Goal: Information Seeking & Learning: Learn about a topic

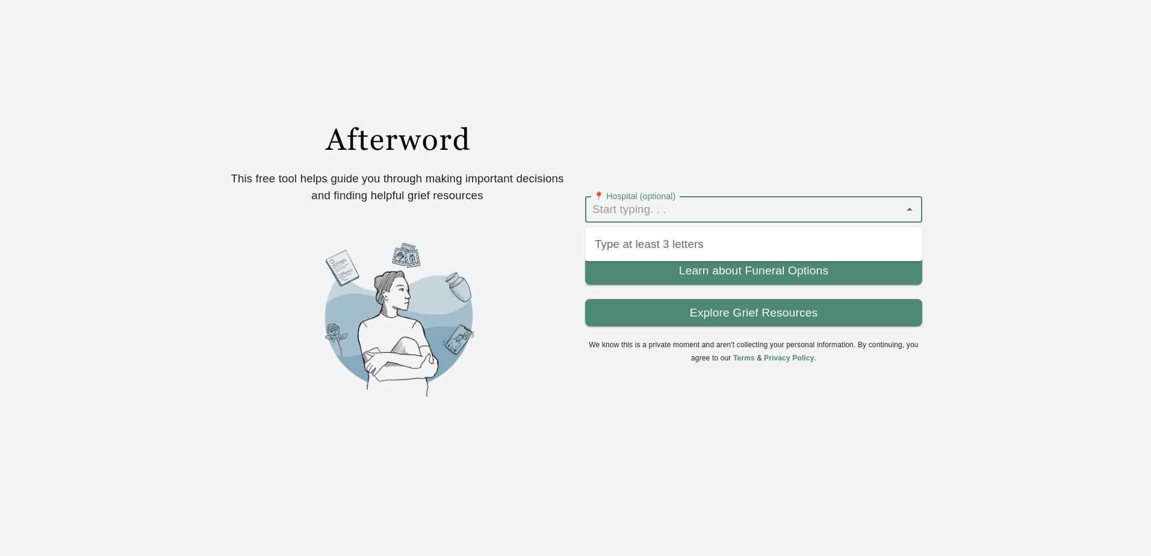
click at [662, 205] on input "📍 Hospital (optional)" at bounding box center [744, 209] width 310 height 19
click at [677, 214] on input "📍 Hospital (optional)" at bounding box center [744, 209] width 310 height 19
type input "d"
click at [805, 320] on link "Explore Grief Resources" at bounding box center [753, 313] width 337 height 28
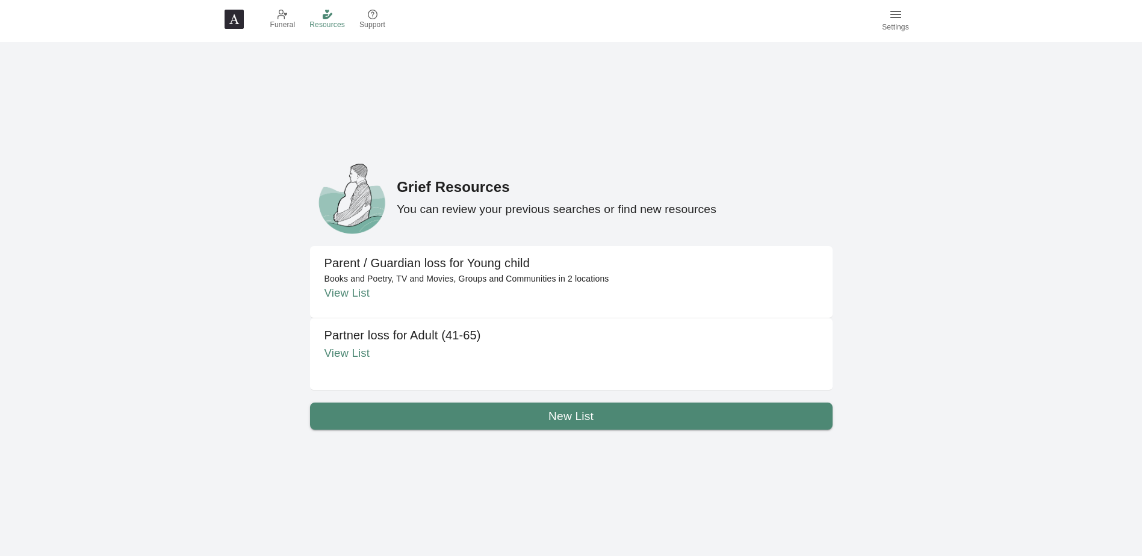
click at [359, 354] on link "View List" at bounding box center [348, 353] width 46 height 13
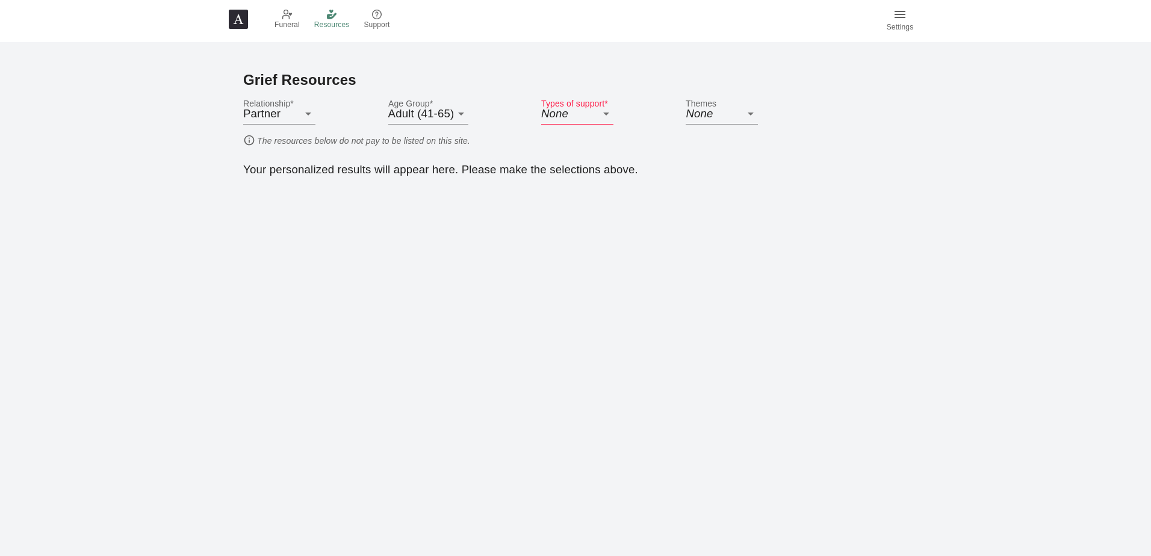
click at [603, 114] on body "Funeral Resources Support Settings Grief Resources Relationship * Partner PARTN…" at bounding box center [575, 278] width 1151 height 556
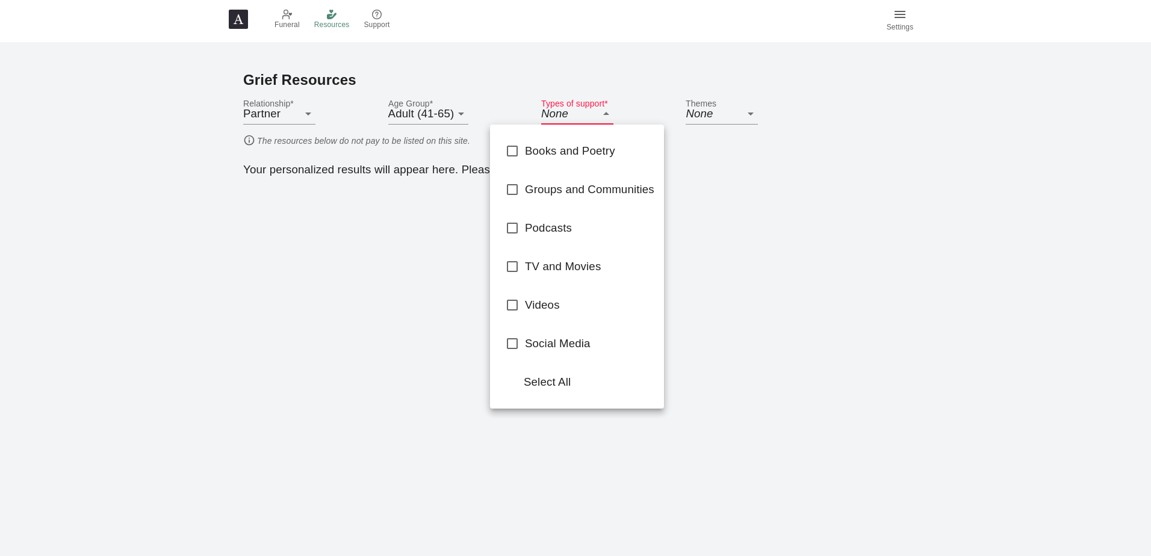
click at [575, 200] on div "Groups and Communities" at bounding box center [589, 189] width 129 height 26
type input "GROUPS_AND_COMMUNITIES"
checkbox input "true"
click at [582, 269] on span "TV and Movies" at bounding box center [589, 266] width 129 height 17
type input "GROUPS_AND_COMMUNITIES,TV_AND_MOVIE"
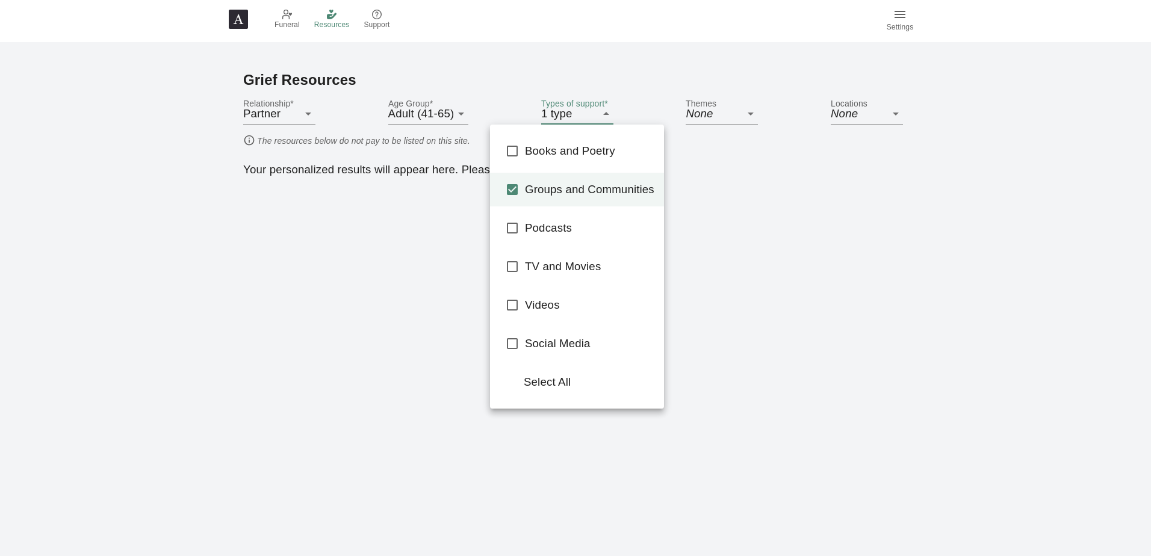
checkbox input "true"
click at [572, 308] on span "Videos" at bounding box center [589, 305] width 129 height 17
type input "GROUPS_AND_COMMUNITIES,TV_AND_MOVIE,VIDEOS"
checkbox input "true"
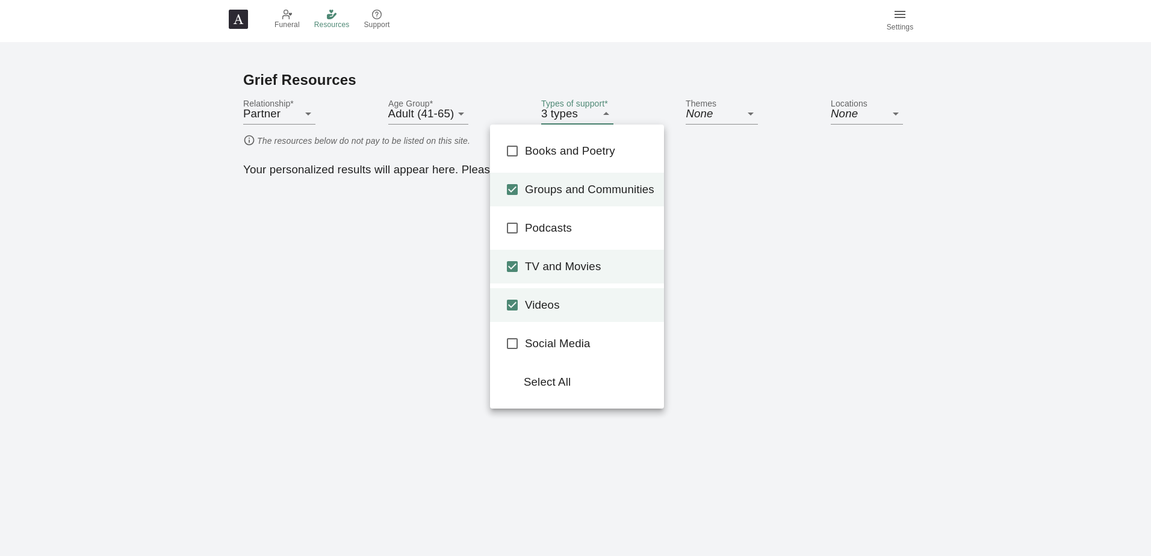
click at [575, 227] on span "Podcasts" at bounding box center [589, 228] width 129 height 17
type input "GROUPS_AND_COMMUNITIES,TV_AND_MOVIE,VIDEOS,PODCASTS"
checkbox input "true"
click at [576, 148] on span "Books and Poetry" at bounding box center [589, 151] width 129 height 17
type input "GROUPS_AND_COMMUNITIES,TV_AND_MOVIE,VIDEOS,PODCASTS,BOOKS_AND_POETRY"
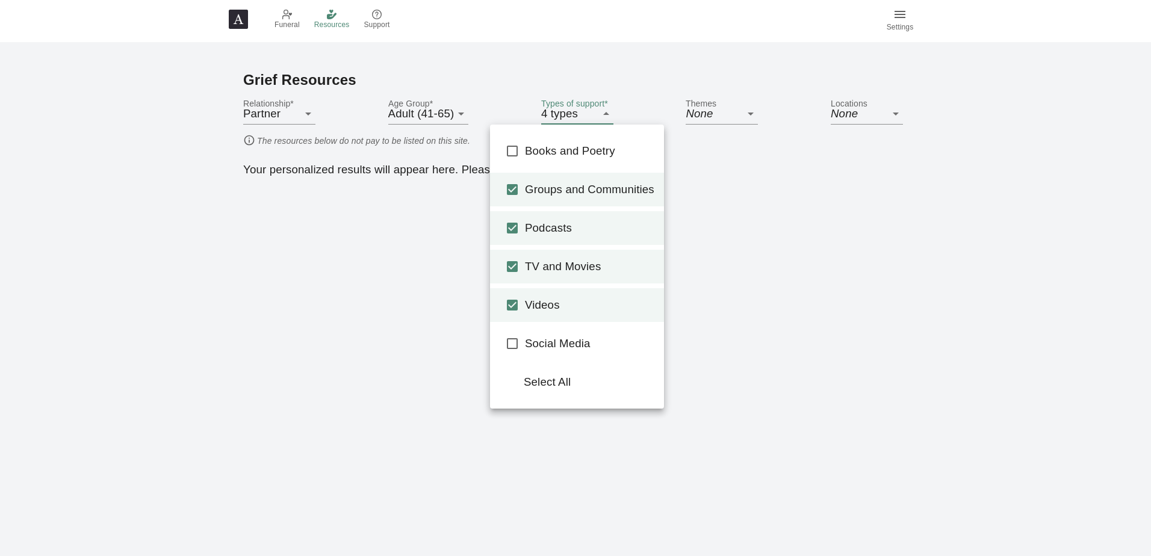
checkbox input "true"
click at [615, 390] on span "Select All" at bounding box center [589, 382] width 131 height 17
type input "BOOKS_AND_POETRY,GROUPS_AND_COMMUNITIES,PODCASTS,TV_AND_MOVIE,VIDEOS,SOCIAL_MED…"
checkbox input "true"
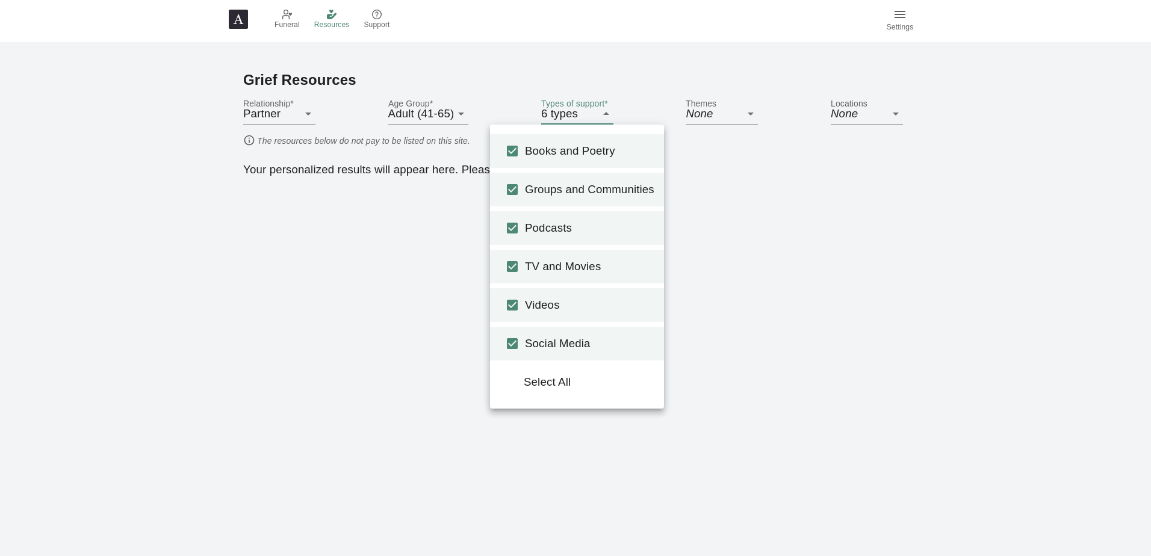
click at [773, 179] on div at bounding box center [575, 278] width 1151 height 556
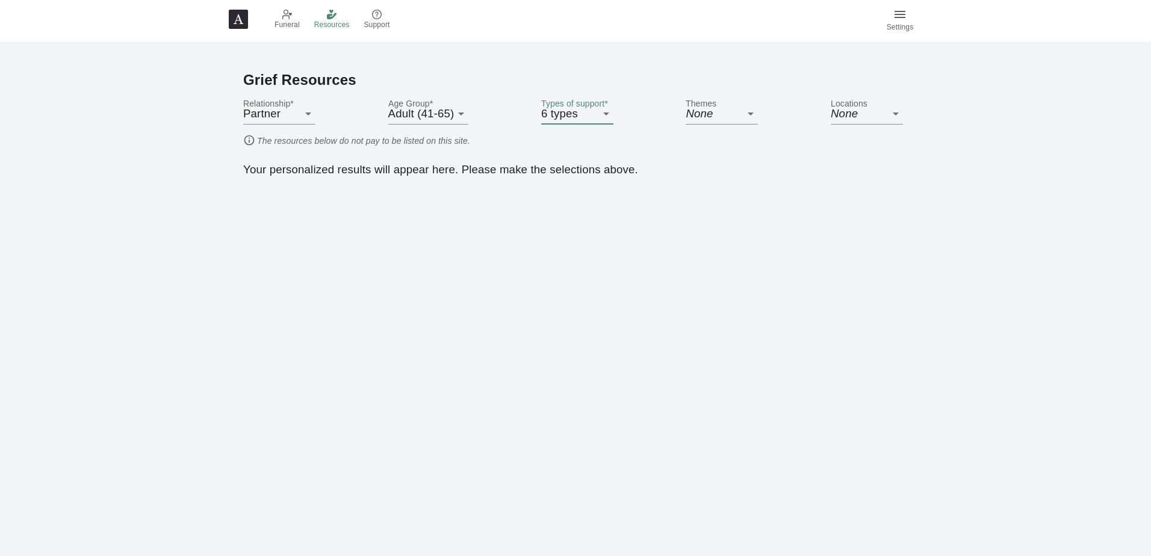
click at [748, 115] on body "Funeral Resources Support Settings Grief Resources Relationship * Partner PARTN…" at bounding box center [575, 278] width 1151 height 556
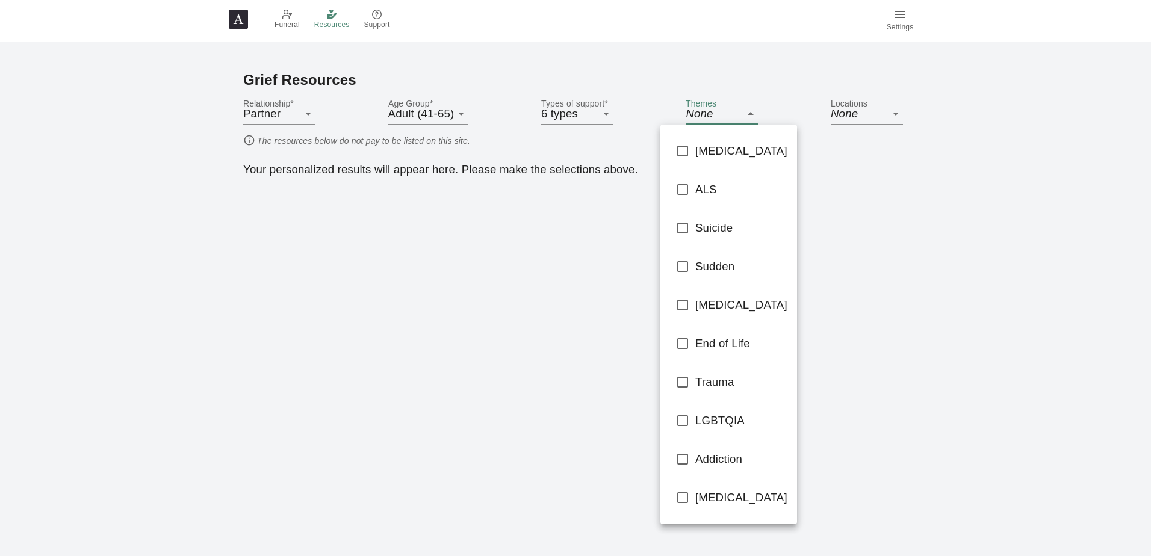
click at [968, 275] on div at bounding box center [575, 278] width 1151 height 556
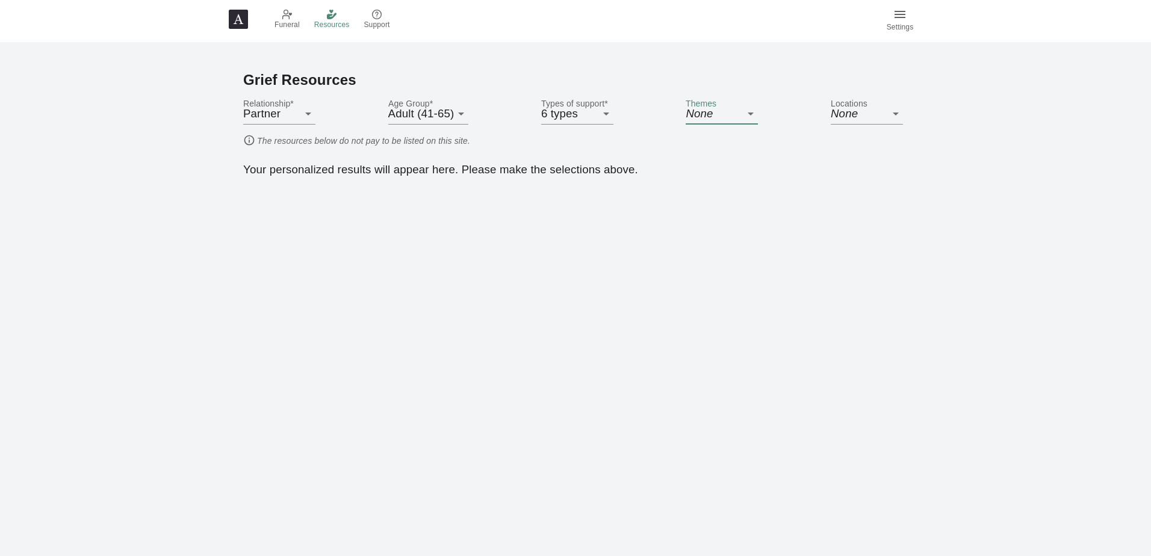
click at [723, 110] on body "Funeral Resources Support Settings Grief Resources Relationship * Partner PARTN…" at bounding box center [575, 278] width 1151 height 556
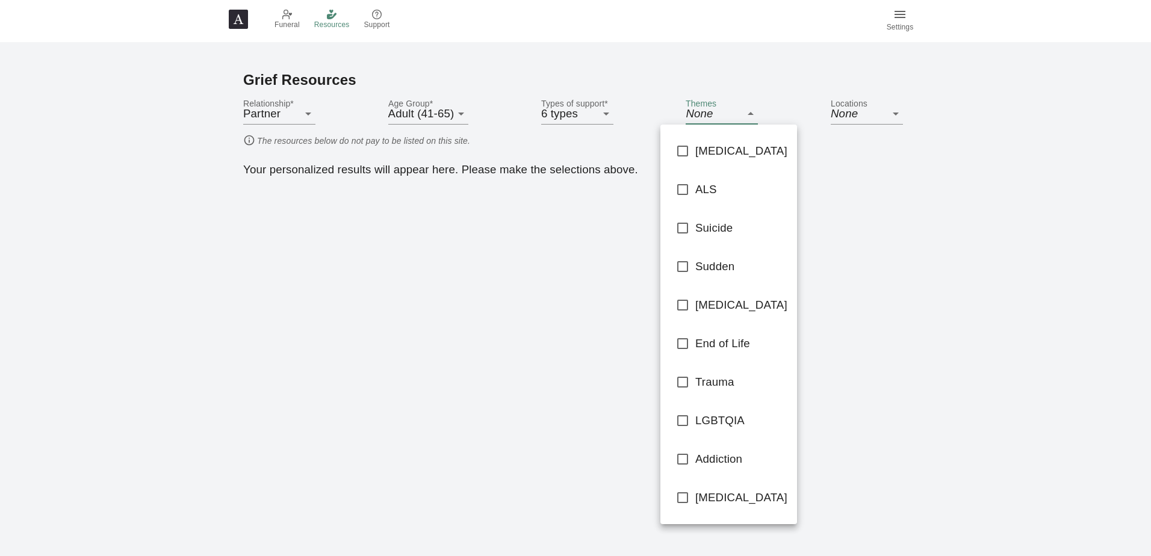
click at [745, 261] on span "Sudden" at bounding box center [742, 266] width 92 height 17
type input "SUDDEN"
checkbox input "true"
click at [861, 219] on div at bounding box center [575, 278] width 1151 height 556
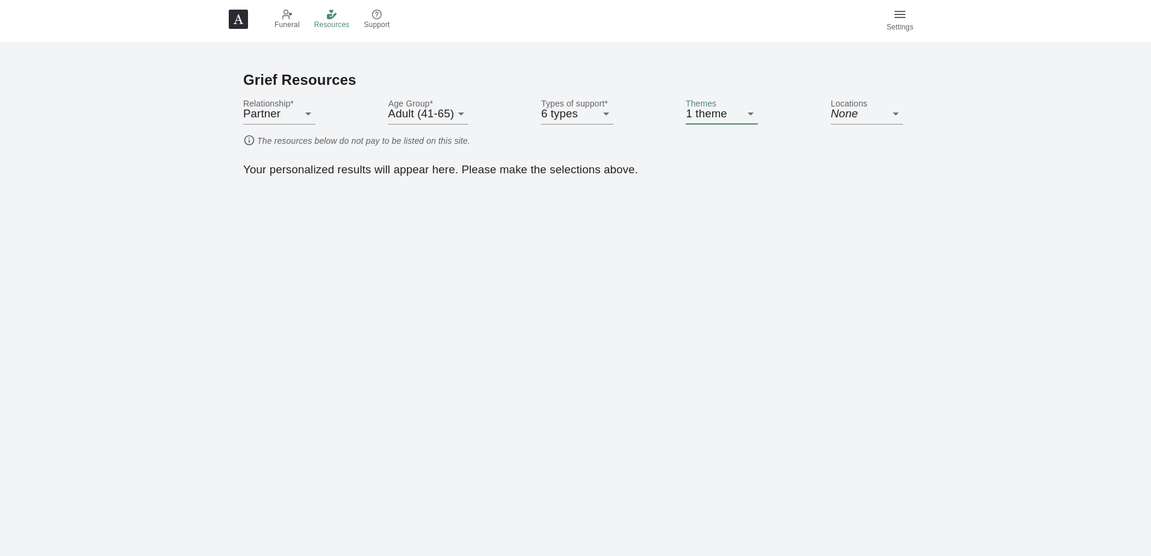
click at [856, 92] on div "Relationship * Partner PARTNER Age Group * Adult (41-65) ADULT Types of support…" at bounding box center [575, 112] width 665 height 46
click at [869, 122] on body "Funeral Resources Support Settings Grief Resources Relationship * Partner PARTN…" at bounding box center [575, 278] width 1151 height 556
click at [870, 146] on span "Edit locations" at bounding box center [867, 151] width 68 height 17
